Goal: Check status

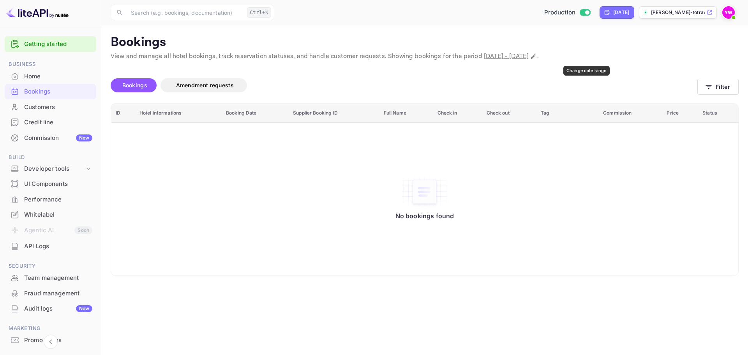
click at [536, 56] on icon "Change date range" at bounding box center [533, 56] width 6 height 6
select select "9"
select select "2025"
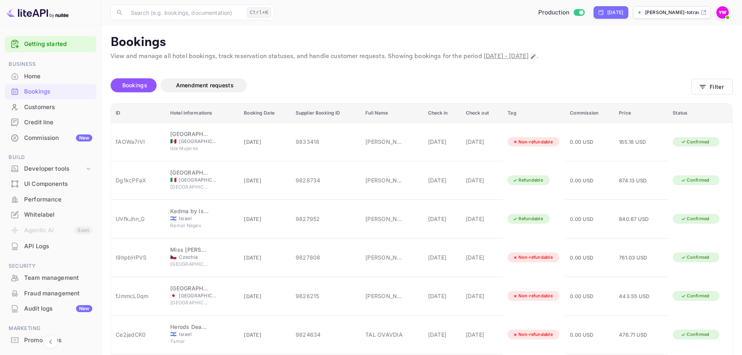
click at [536, 58] on icon "Change date range" at bounding box center [533, 56] width 6 height 6
select select "9"
select select "2025"
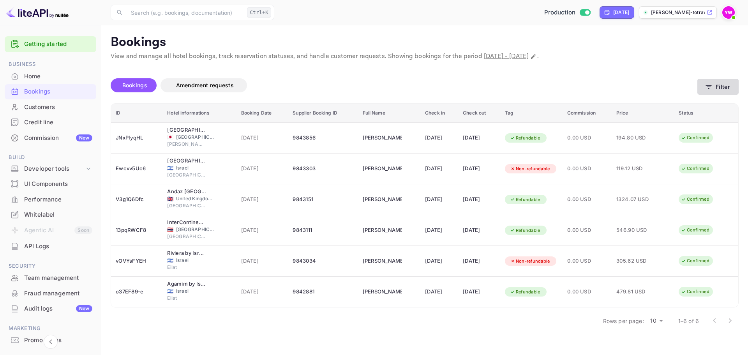
click at [727, 88] on button "Filter" at bounding box center [717, 87] width 41 height 16
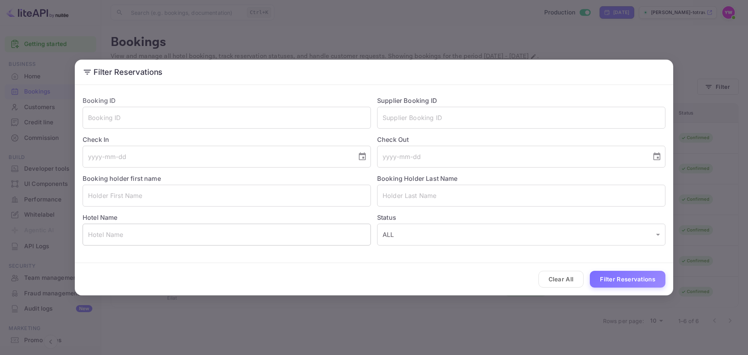
drag, startPoint x: 259, startPoint y: 248, endPoint x: 259, endPoint y: 242, distance: 6.6
click at [259, 247] on div "Booking ID ​ Supplier Booking ID ​ Check In ​ Check Out ​ Booking holder first …" at bounding box center [374, 170] width 598 height 165
click at [258, 237] on input "text" at bounding box center [227, 234] width 288 height 22
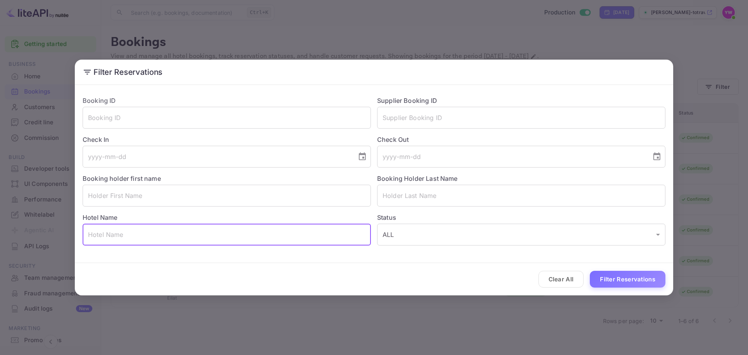
paste input "Cramim by Isrotel Exclusive"
type input "Cramim by Isrotel Exclusive"
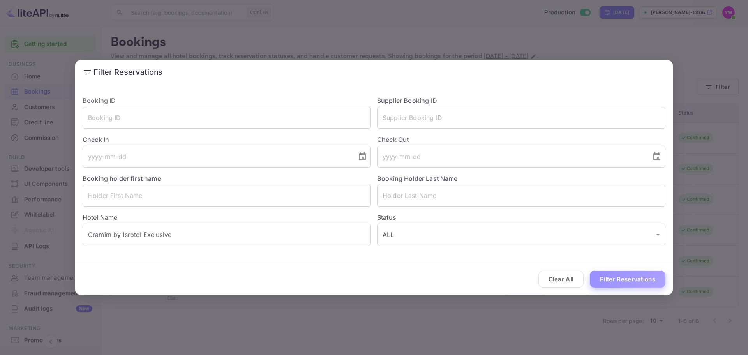
click at [622, 276] on button "Filter Reservations" at bounding box center [627, 279] width 76 height 17
